Goal: Task Accomplishment & Management: Use online tool/utility

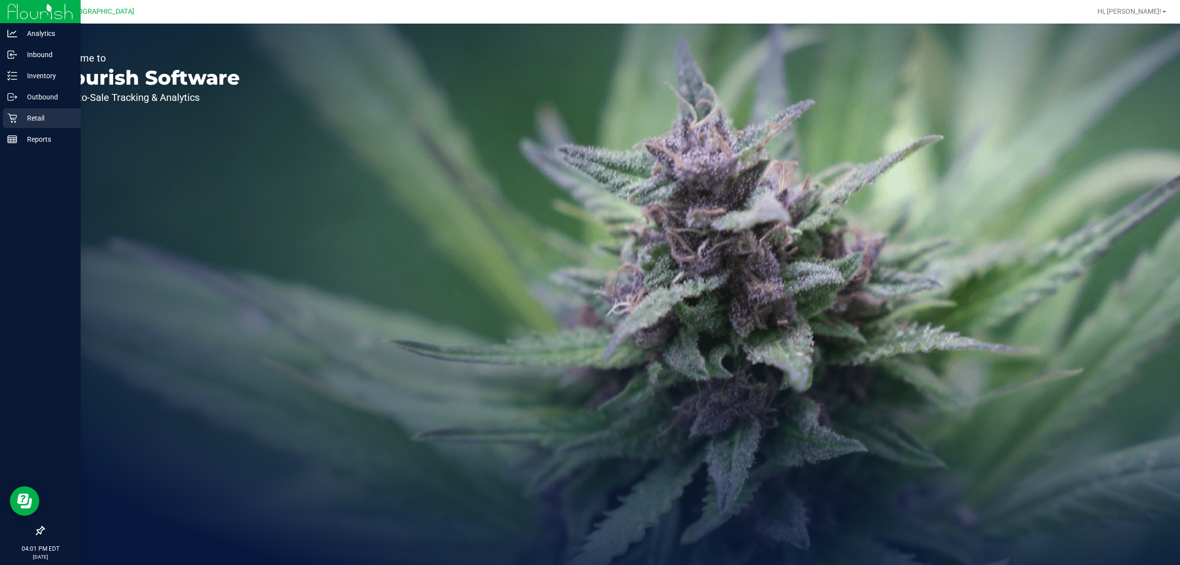
click at [31, 119] on p "Retail" at bounding box center [46, 118] width 59 height 12
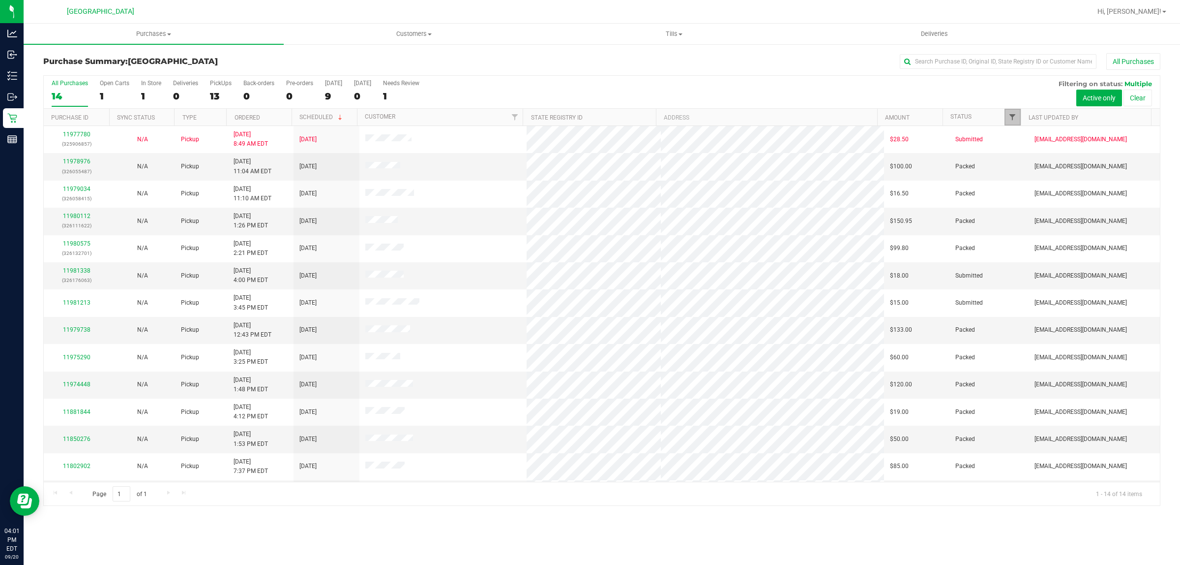
click at [1012, 120] on span "Filter" at bounding box center [1013, 117] width 8 height 8
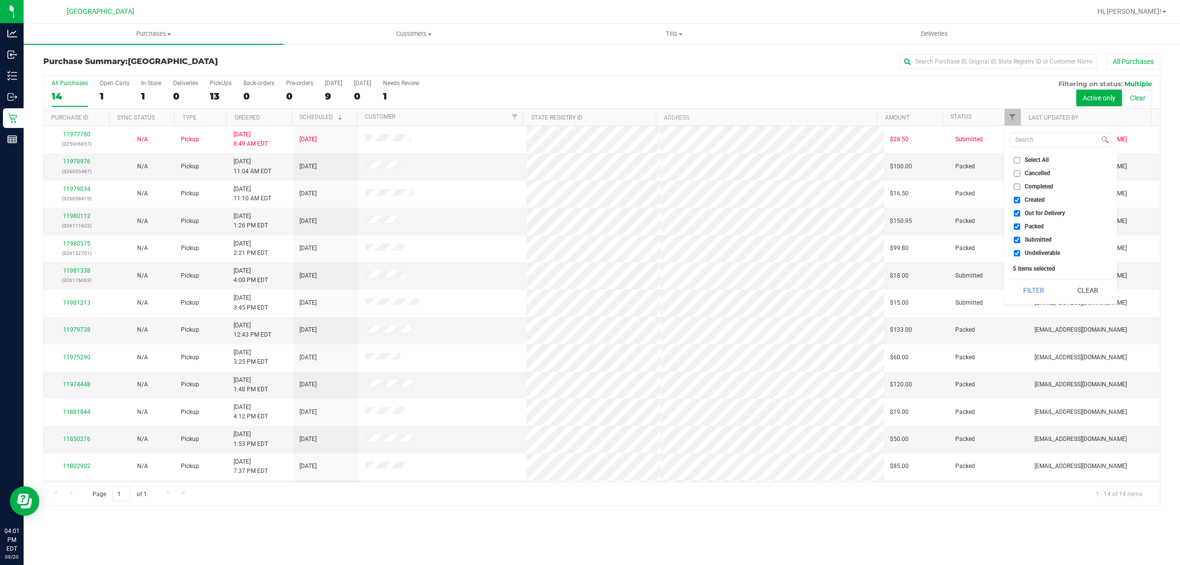
click at [1023, 198] on label "Created" at bounding box center [1029, 200] width 31 height 6
click at [1020, 198] on input "Created" at bounding box center [1017, 200] width 6 height 6
checkbox input "false"
click at [1017, 213] on input "Out for Delivery" at bounding box center [1017, 213] width 6 height 6
checkbox input "false"
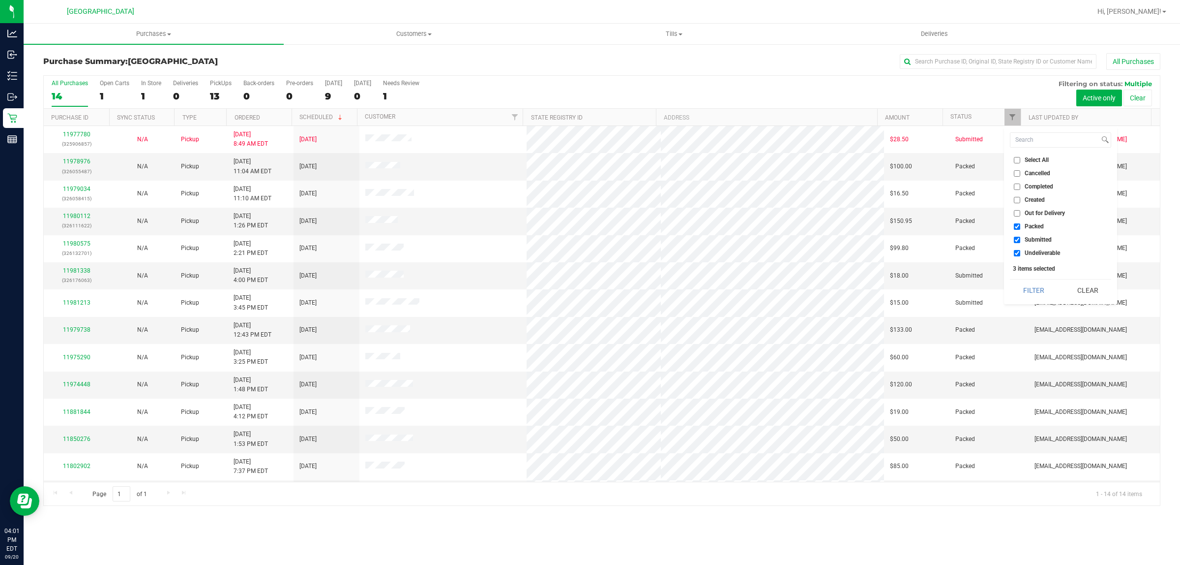
click at [1019, 227] on input "Packed" at bounding box center [1017, 226] width 6 height 6
checkbox input "false"
click at [1017, 252] on input "Undeliverable" at bounding box center [1017, 253] width 6 height 6
checkbox input "false"
click at [1018, 284] on button "Filter" at bounding box center [1033, 290] width 47 height 22
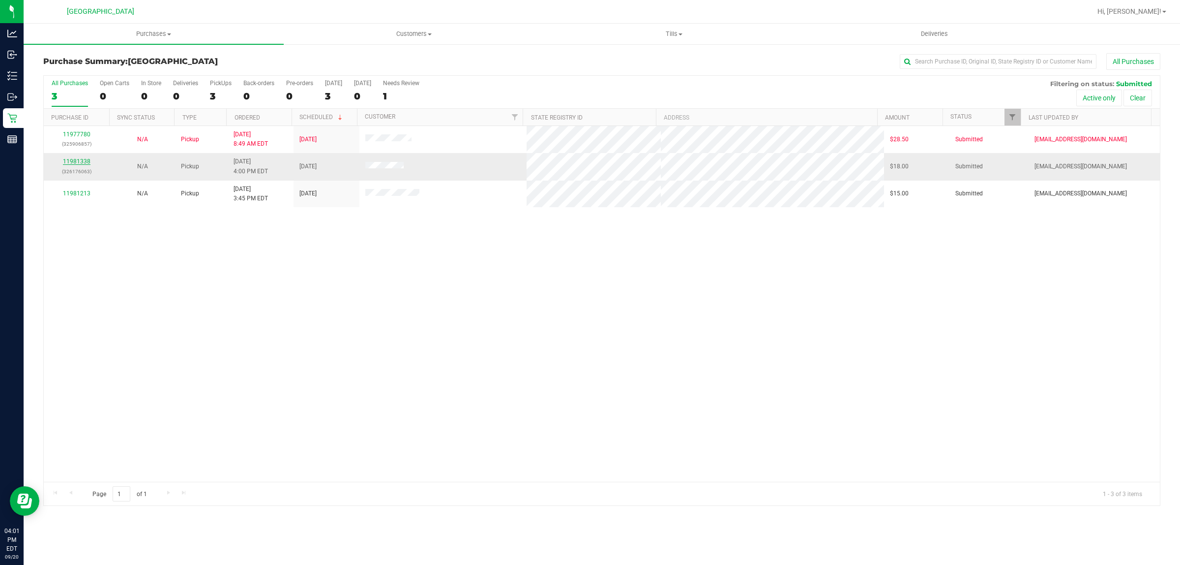
click at [87, 165] on link "11981338" at bounding box center [77, 161] width 28 height 7
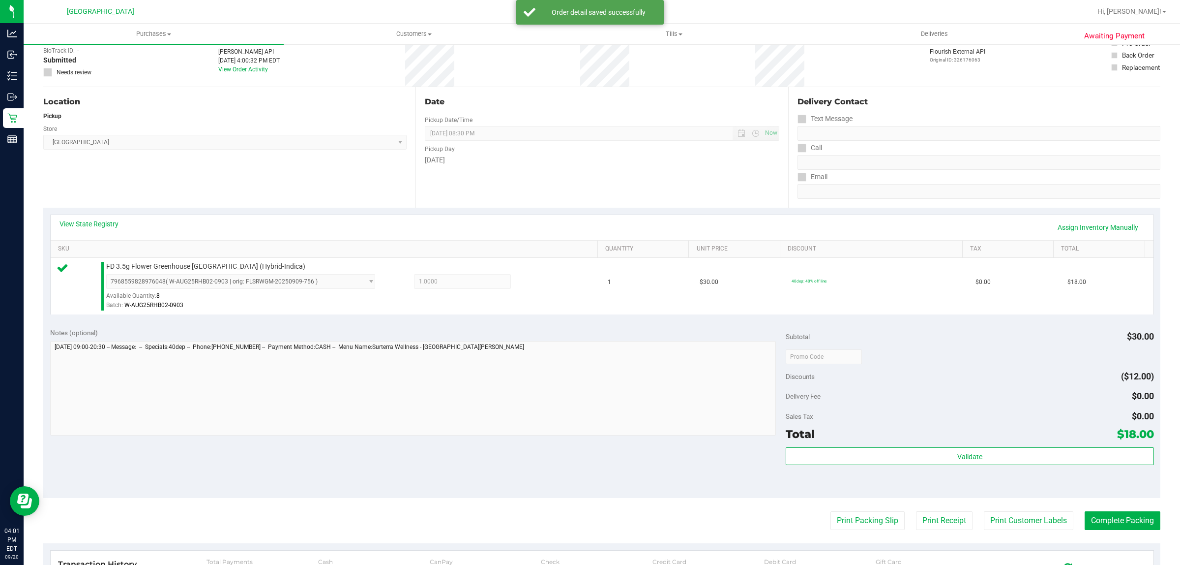
scroll to position [239, 0]
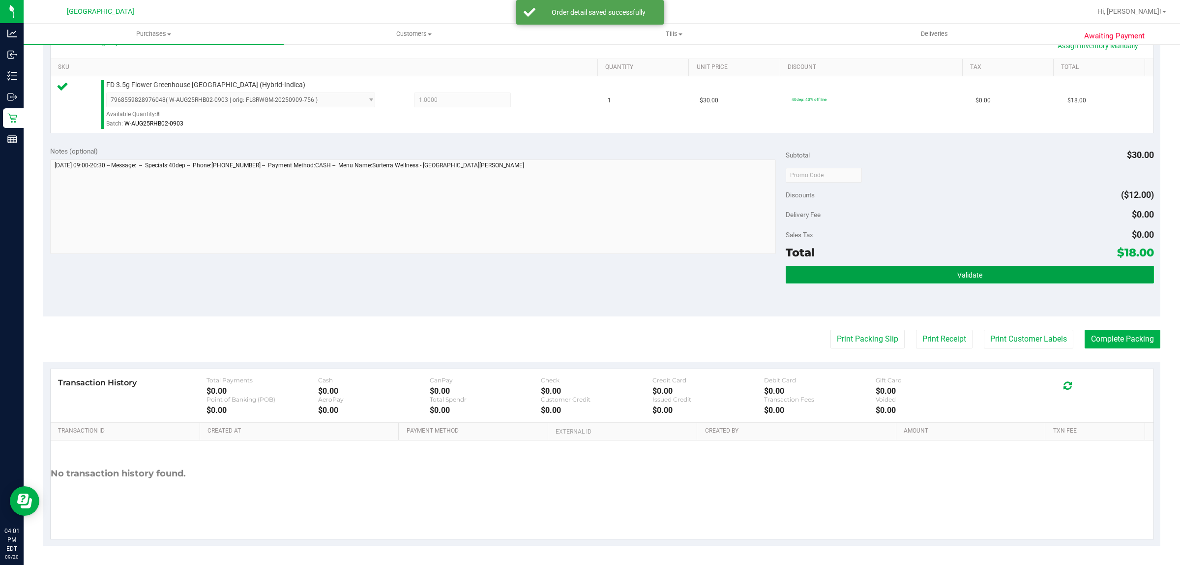
click at [913, 274] on button "Validate" at bounding box center [970, 275] width 368 height 18
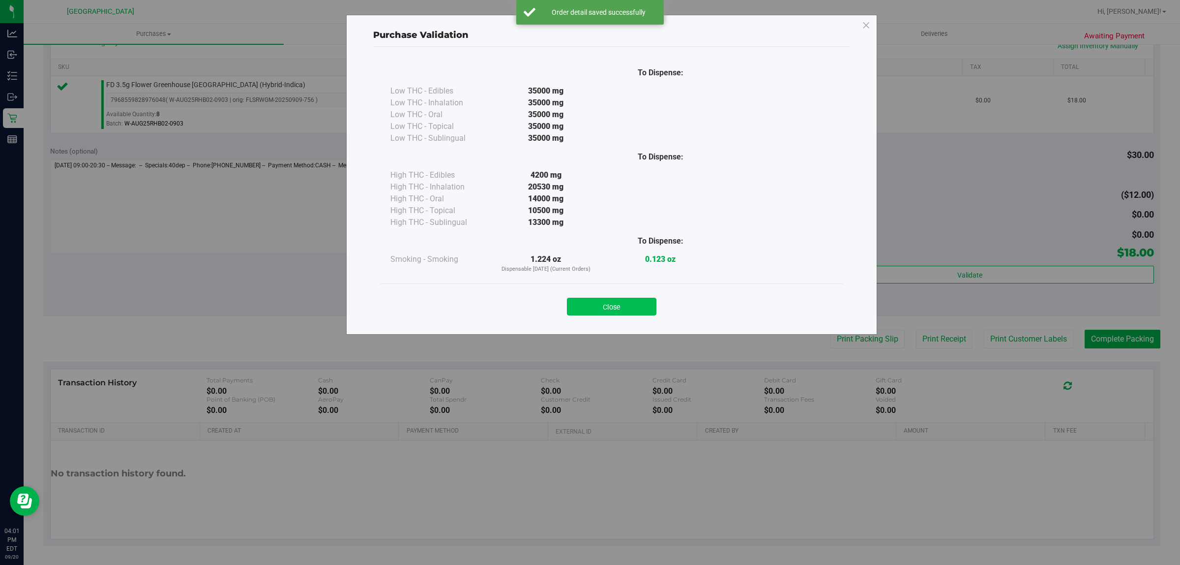
click at [628, 315] on button "Close" at bounding box center [612, 307] width 90 height 18
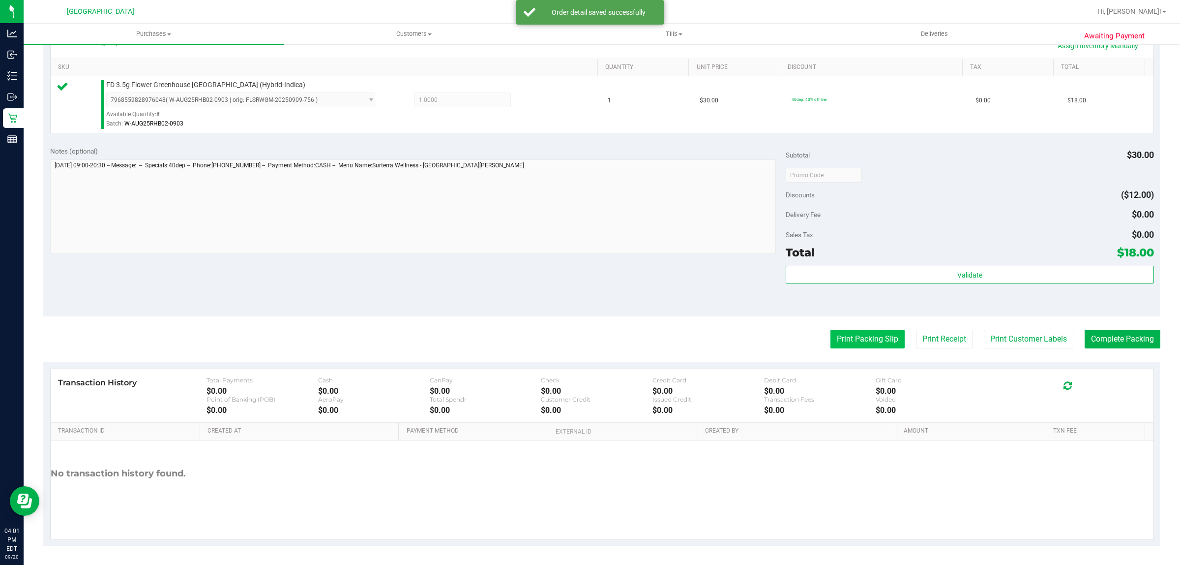
click at [862, 336] on button "Print Packing Slip" at bounding box center [868, 339] width 74 height 19
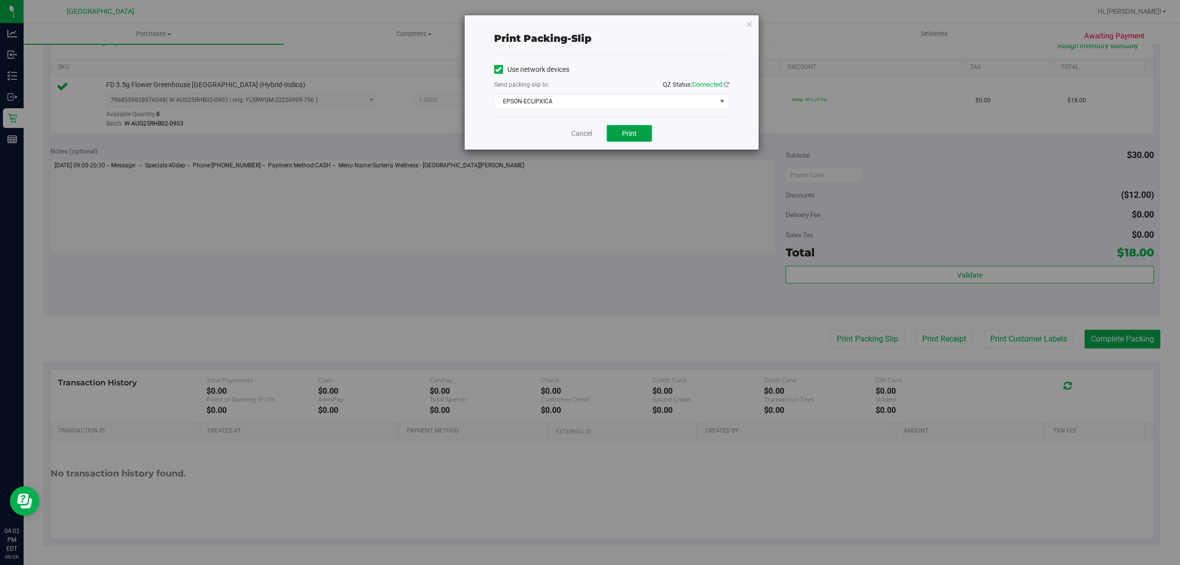
click at [638, 138] on button "Print" at bounding box center [629, 133] width 45 height 17
click at [585, 135] on link "Cancel" at bounding box center [581, 133] width 21 height 10
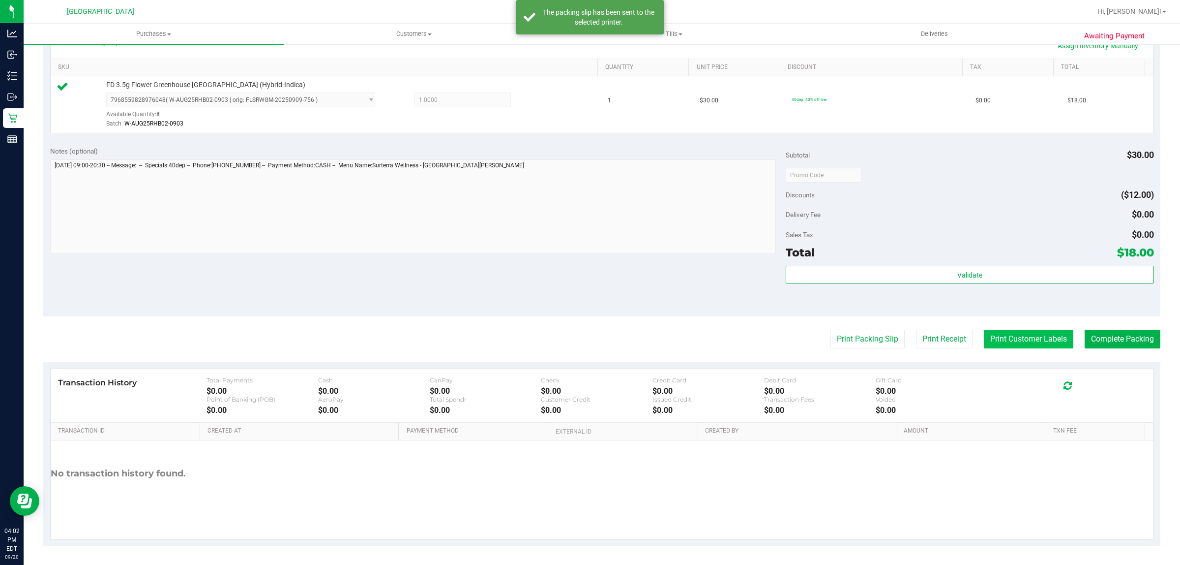
click at [1001, 333] on button "Print Customer Labels" at bounding box center [1029, 339] width 90 height 19
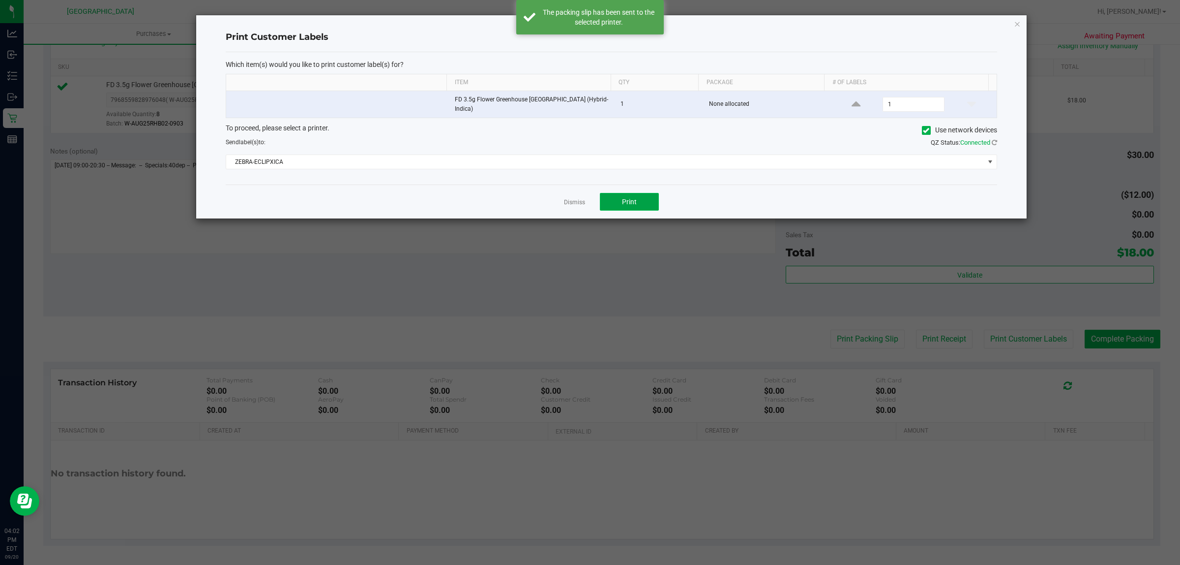
click at [640, 201] on button "Print" at bounding box center [629, 202] width 59 height 18
click at [573, 198] on link "Dismiss" at bounding box center [574, 202] width 21 height 8
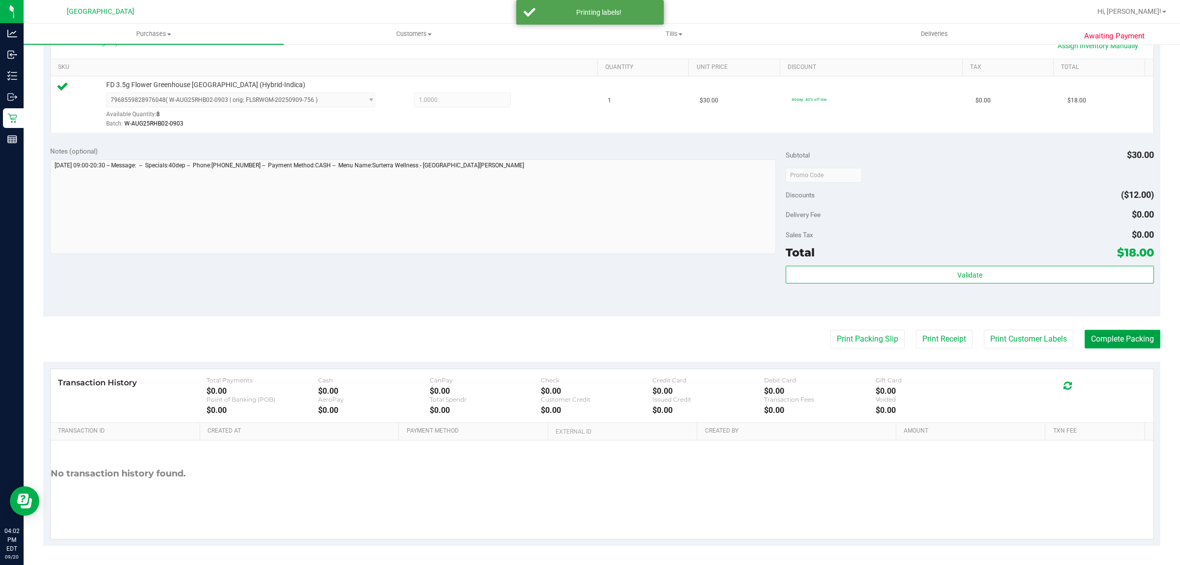
click at [1103, 335] on button "Complete Packing" at bounding box center [1123, 339] width 76 height 19
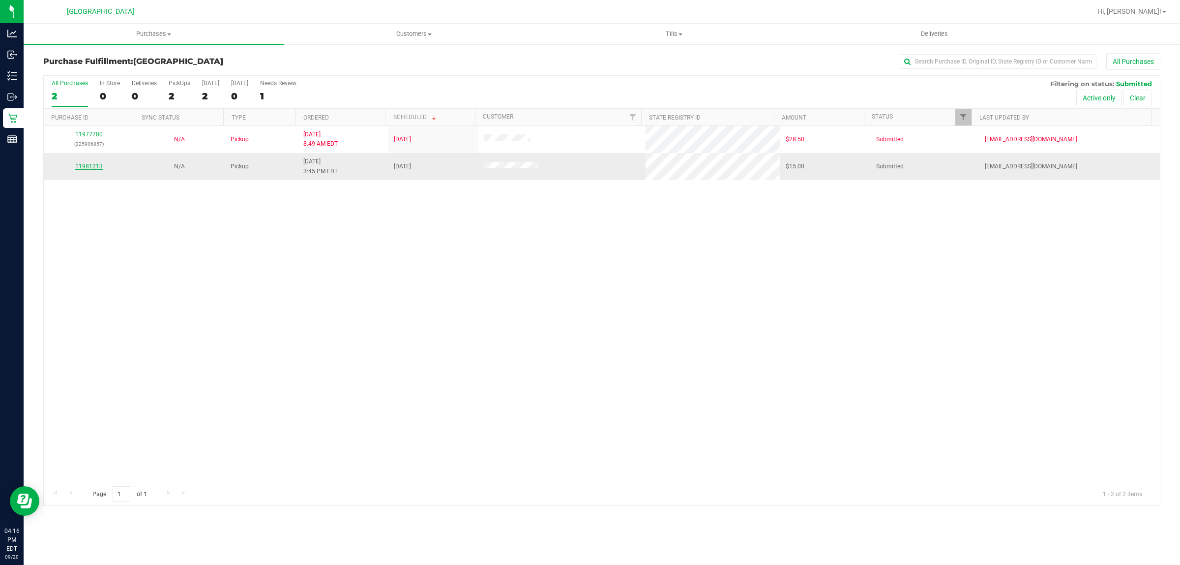
click at [86, 168] on link "11981213" at bounding box center [89, 166] width 28 height 7
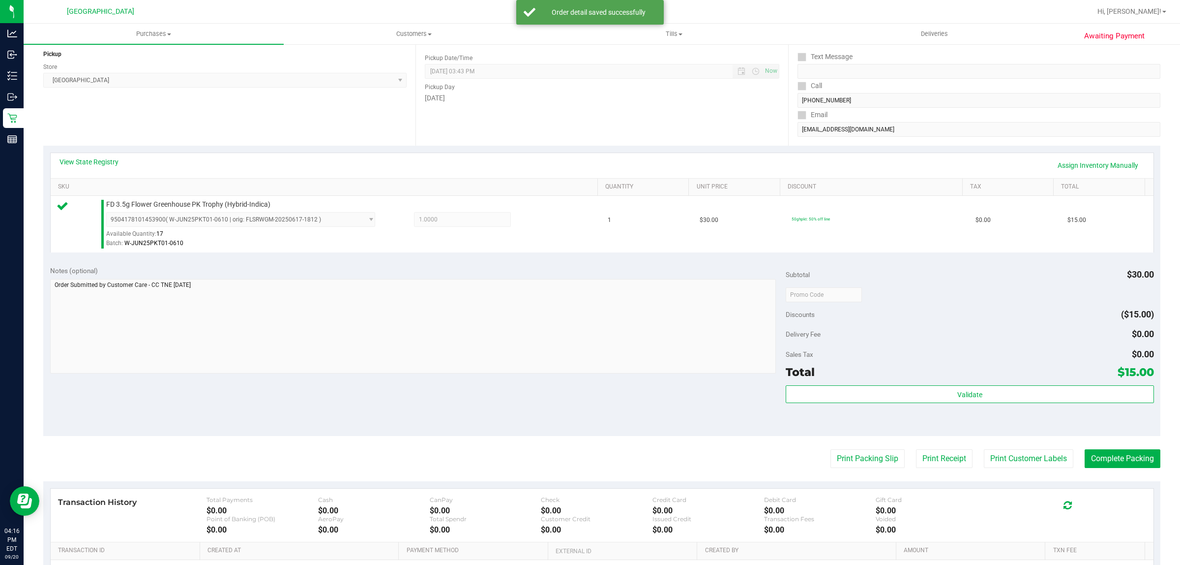
scroll to position [123, 0]
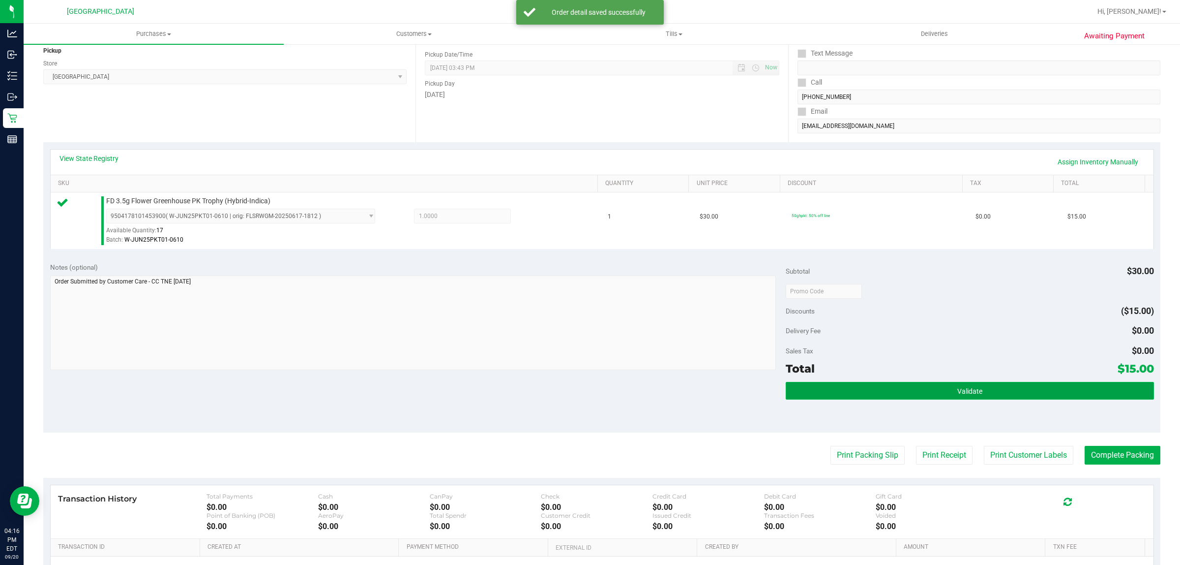
click at [958, 391] on span "Validate" at bounding box center [970, 391] width 25 height 8
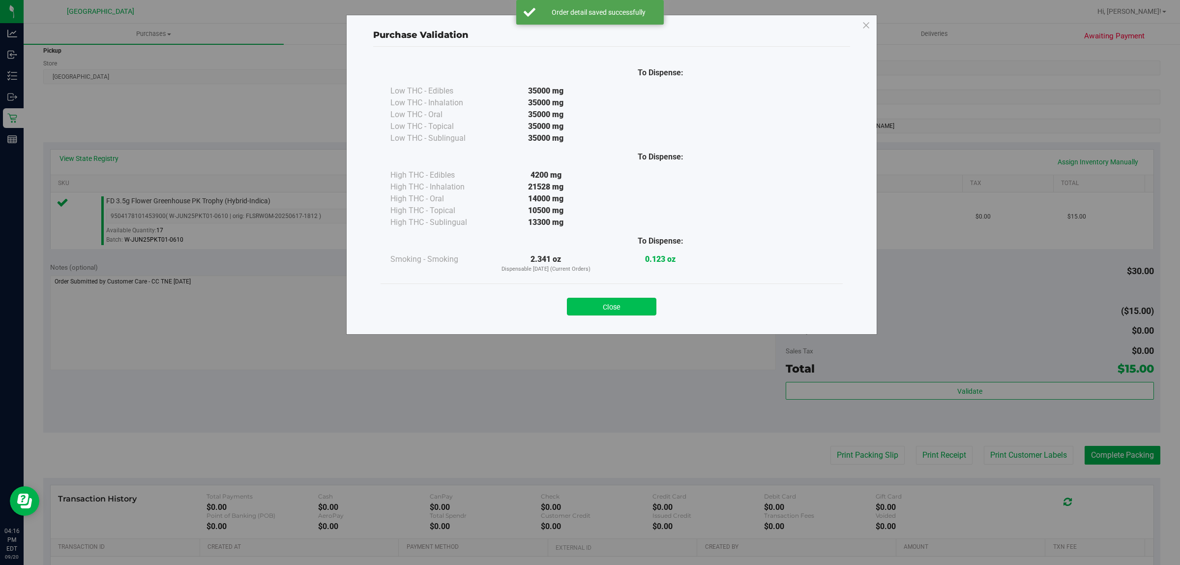
click at [628, 307] on button "Close" at bounding box center [612, 307] width 90 height 18
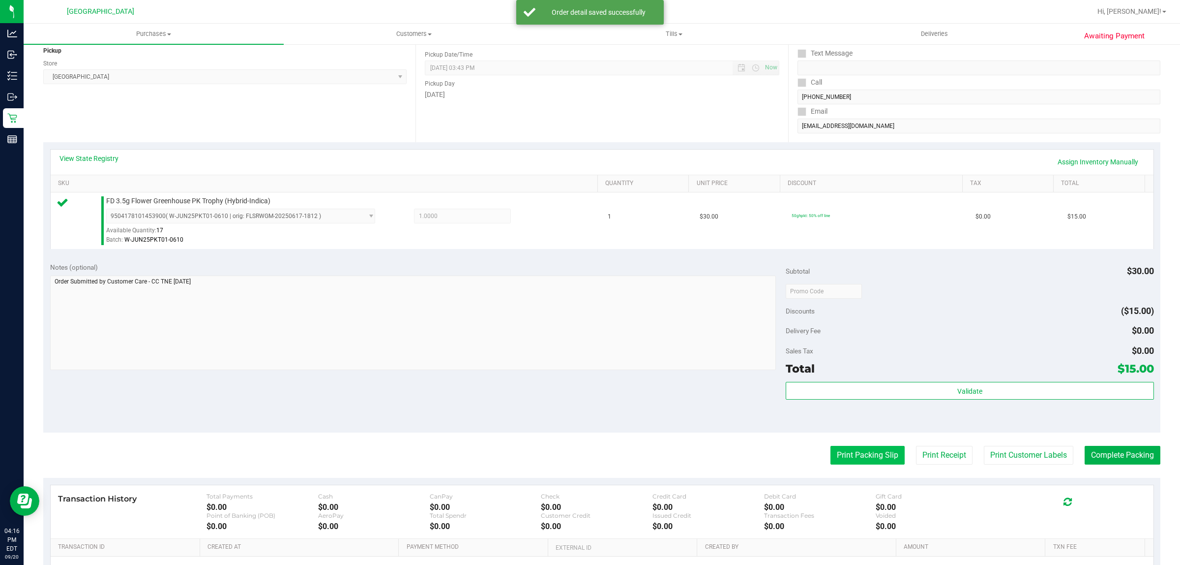
click at [849, 464] on button "Print Packing Slip" at bounding box center [868, 455] width 74 height 19
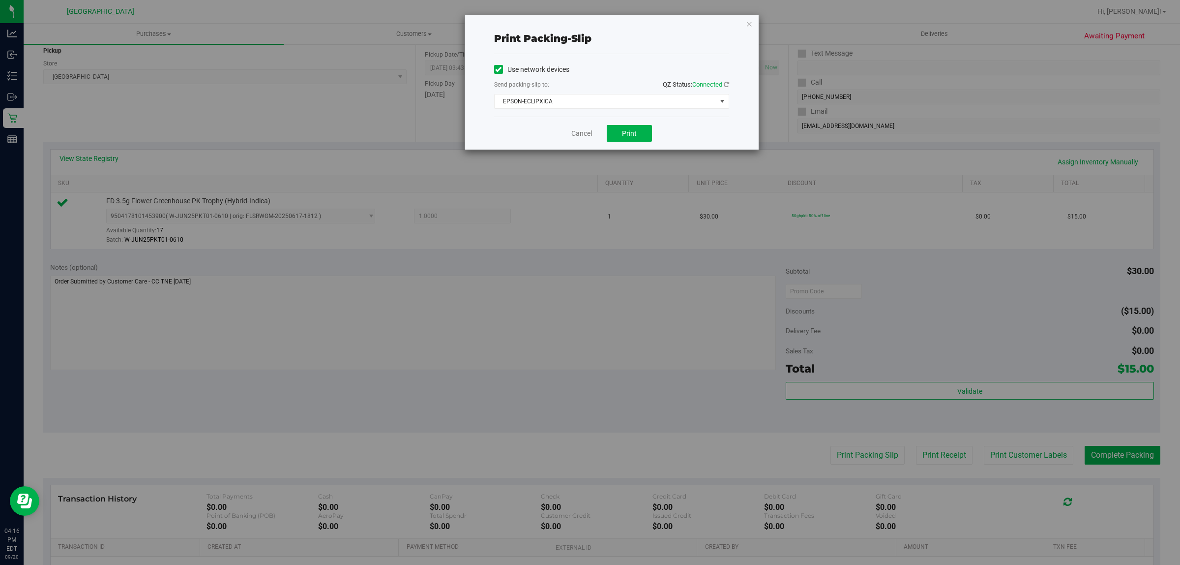
click at [630, 143] on div "Cancel Print" at bounding box center [611, 133] width 235 height 33
click at [630, 141] on button "Print" at bounding box center [629, 133] width 45 height 17
click at [586, 138] on link "Cancel" at bounding box center [581, 133] width 21 height 10
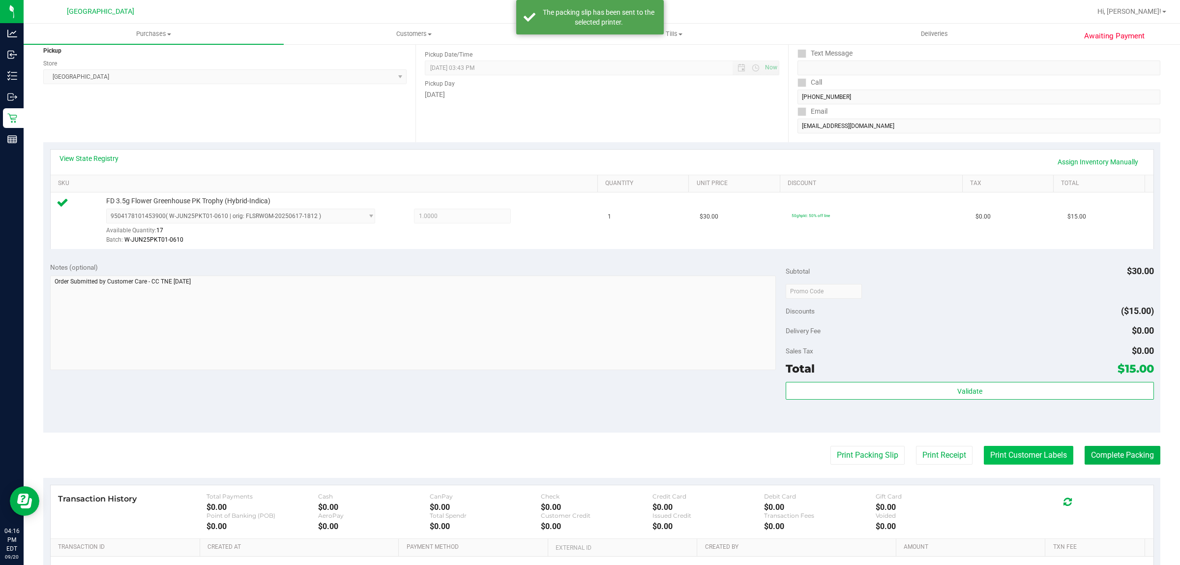
click at [1000, 464] on button "Print Customer Labels" at bounding box center [1029, 455] width 90 height 19
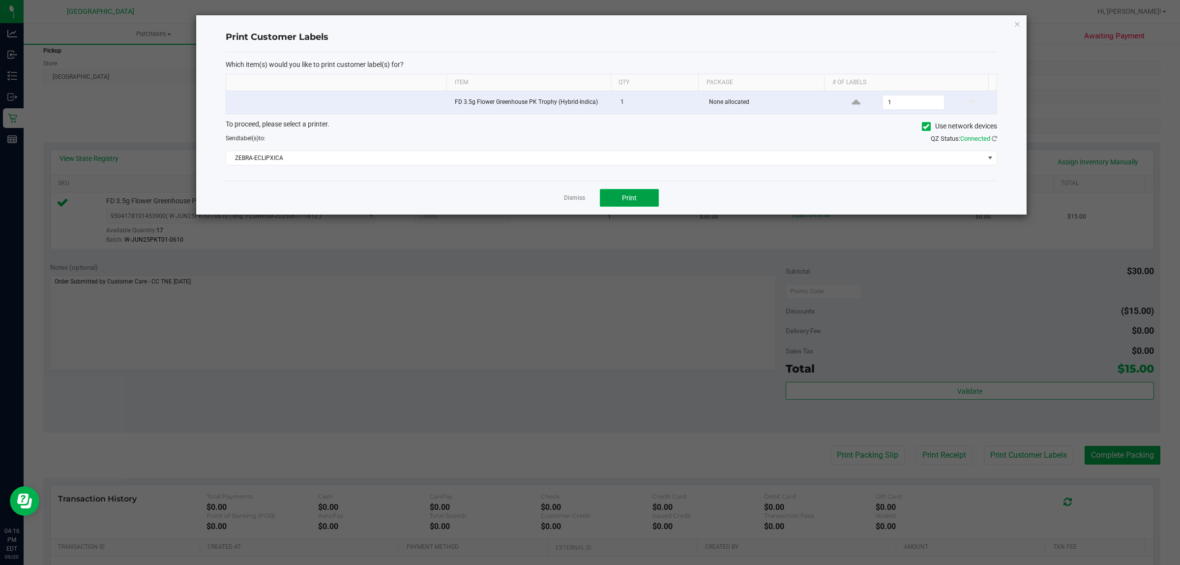
click at [623, 202] on span "Print" at bounding box center [629, 198] width 15 height 8
click at [566, 197] on link "Dismiss" at bounding box center [574, 198] width 21 height 8
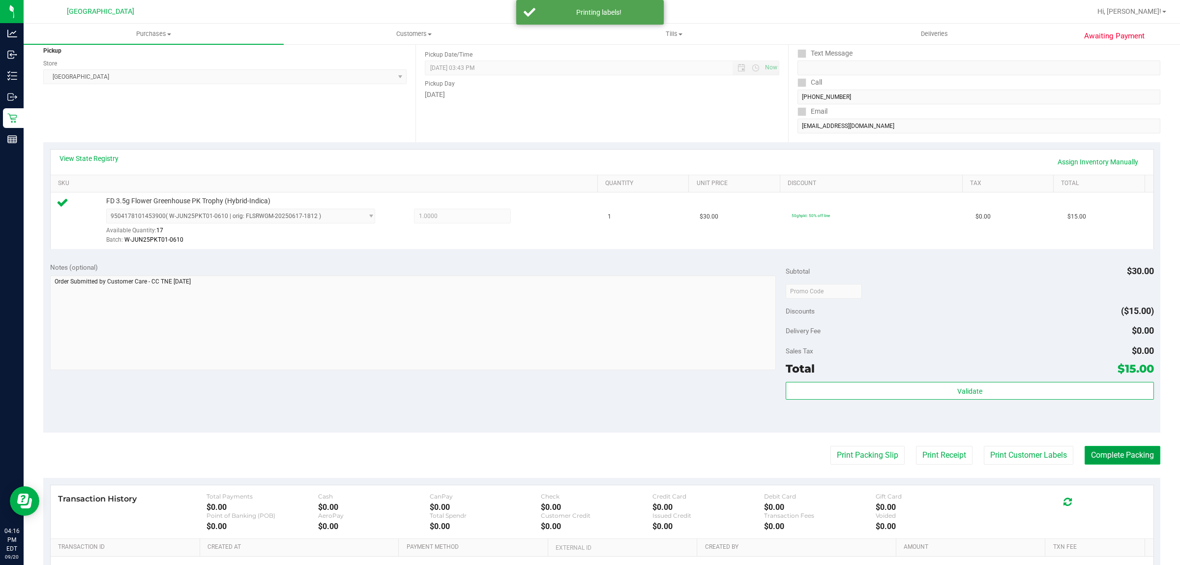
click at [1127, 458] on button "Complete Packing" at bounding box center [1123, 455] width 76 height 19
